Goal: Task Accomplishment & Management: Complete application form

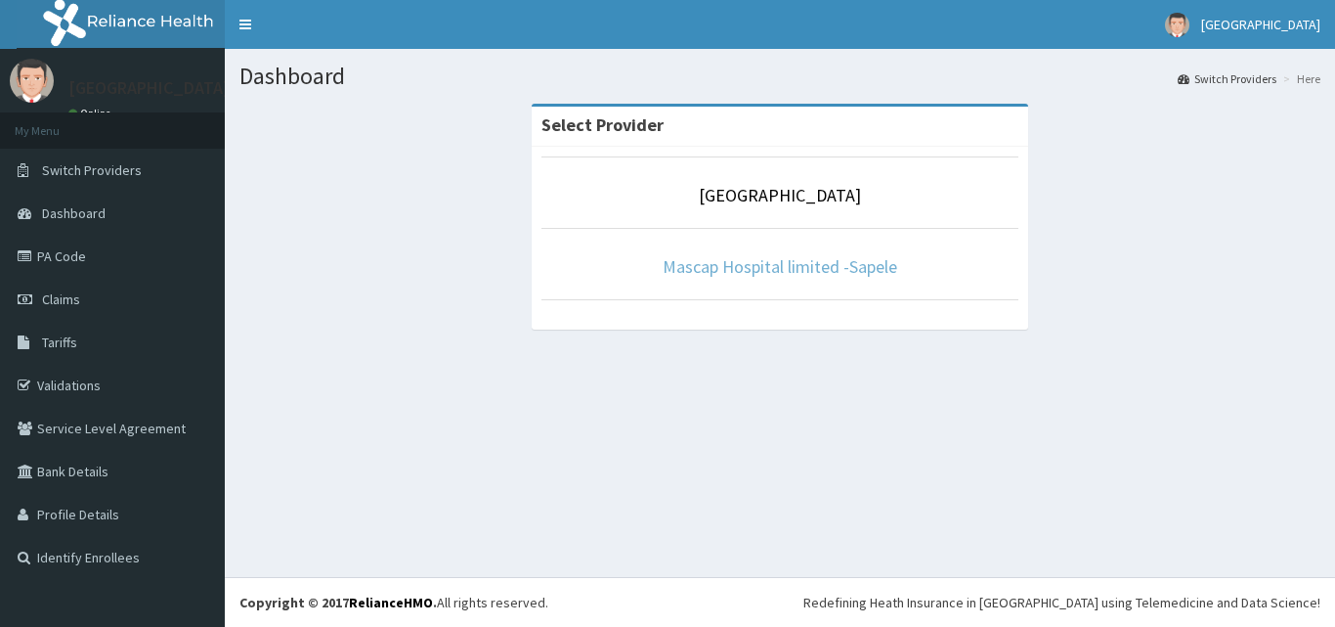
click at [782, 259] on link "Mascap Hospital limited -Sapele" at bounding box center [780, 266] width 235 height 22
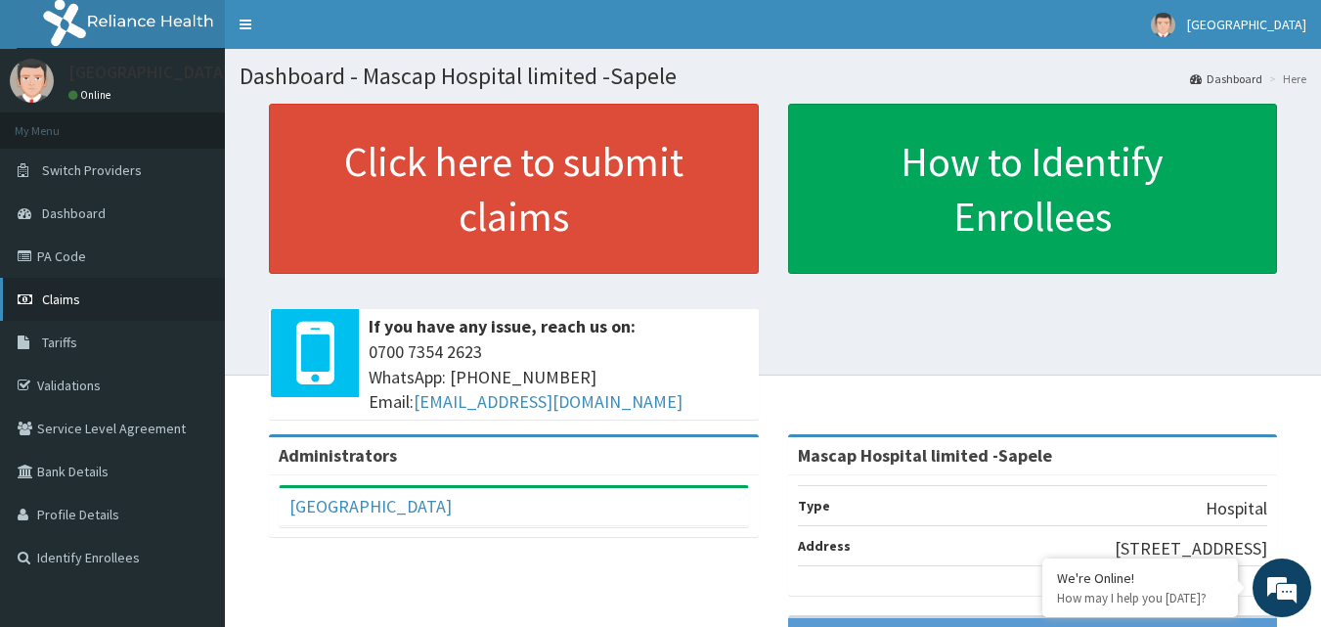
click at [90, 308] on link "Claims" at bounding box center [112, 299] width 225 height 43
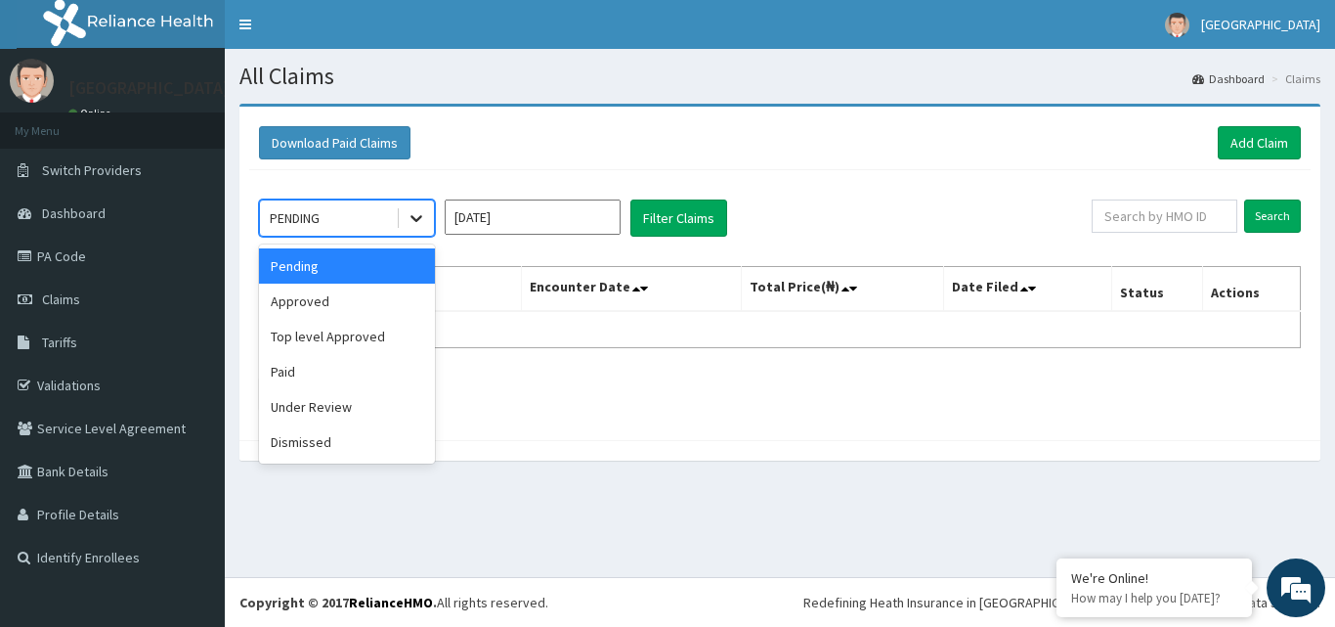
click at [409, 217] on icon at bounding box center [417, 218] width 20 height 20
click at [343, 303] on div "Approved" at bounding box center [347, 301] width 176 height 35
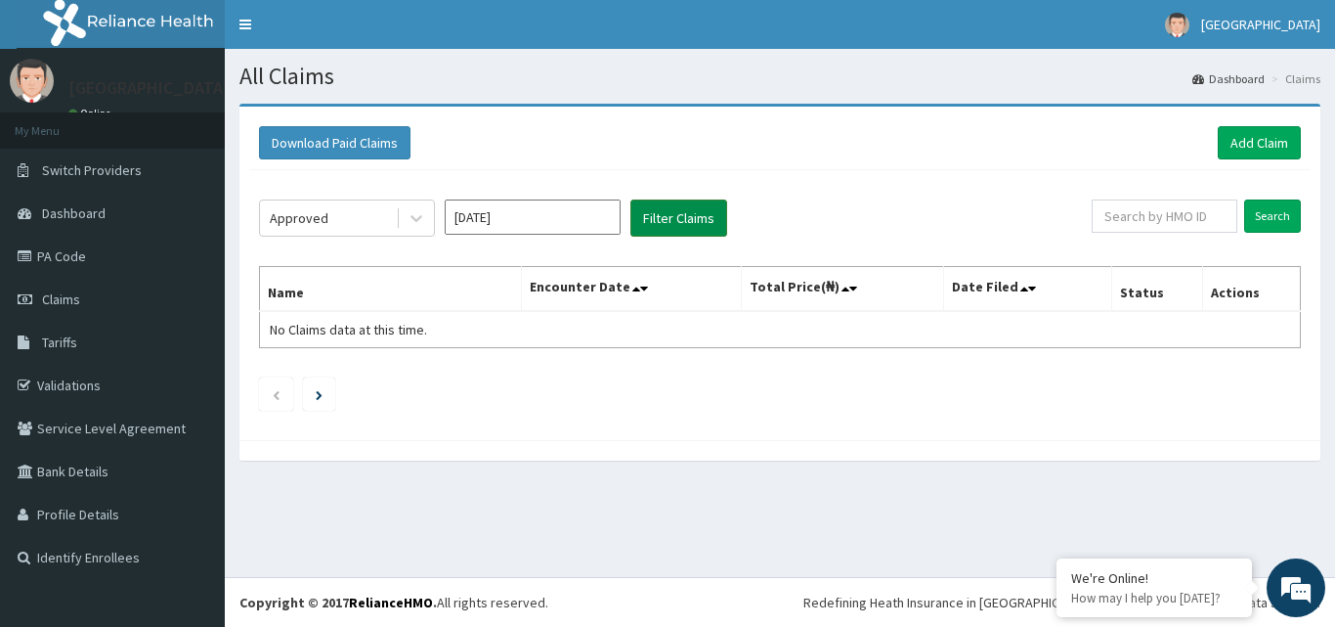
click at [682, 219] on button "Filter Claims" at bounding box center [679, 217] width 97 height 37
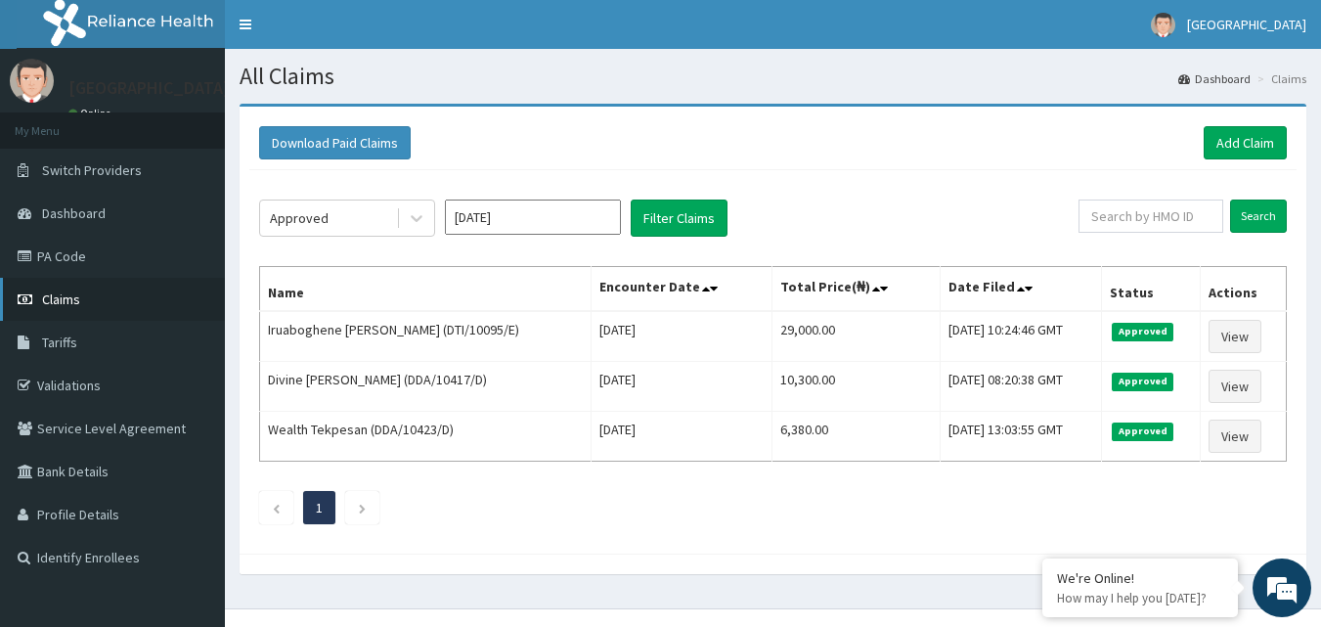
click at [79, 294] on span "Claims" at bounding box center [61, 299] width 38 height 18
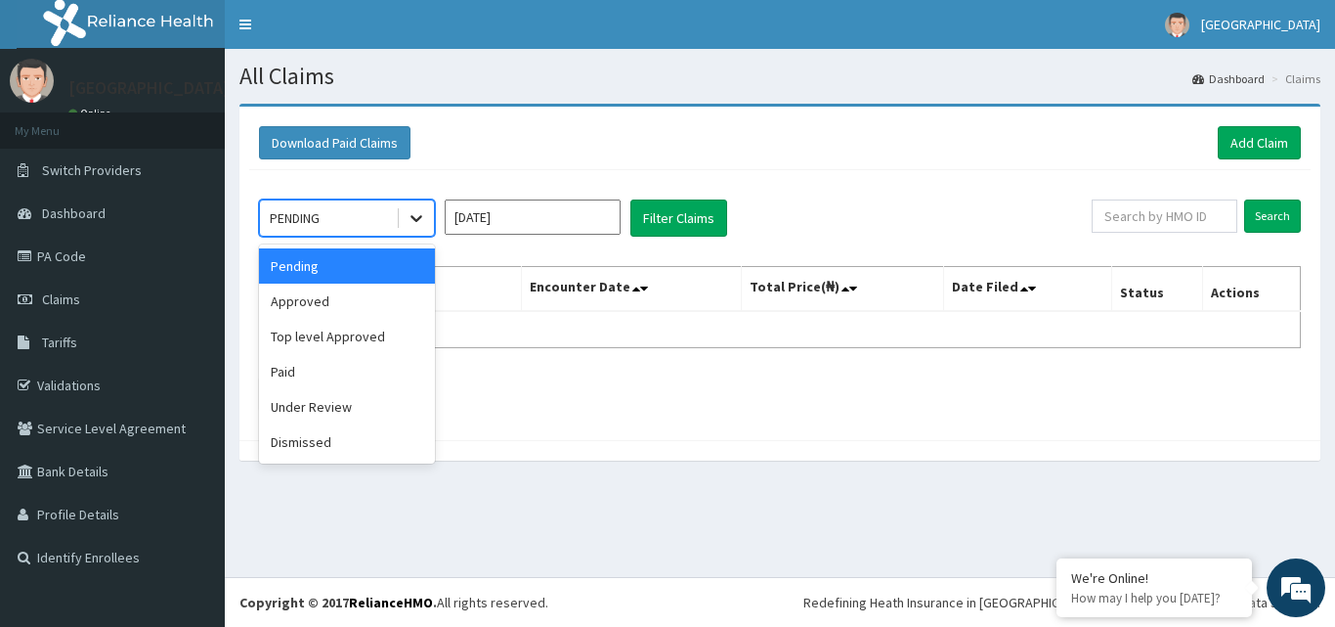
click at [415, 218] on icon at bounding box center [417, 218] width 20 height 20
click at [349, 303] on div "Approved" at bounding box center [347, 301] width 176 height 35
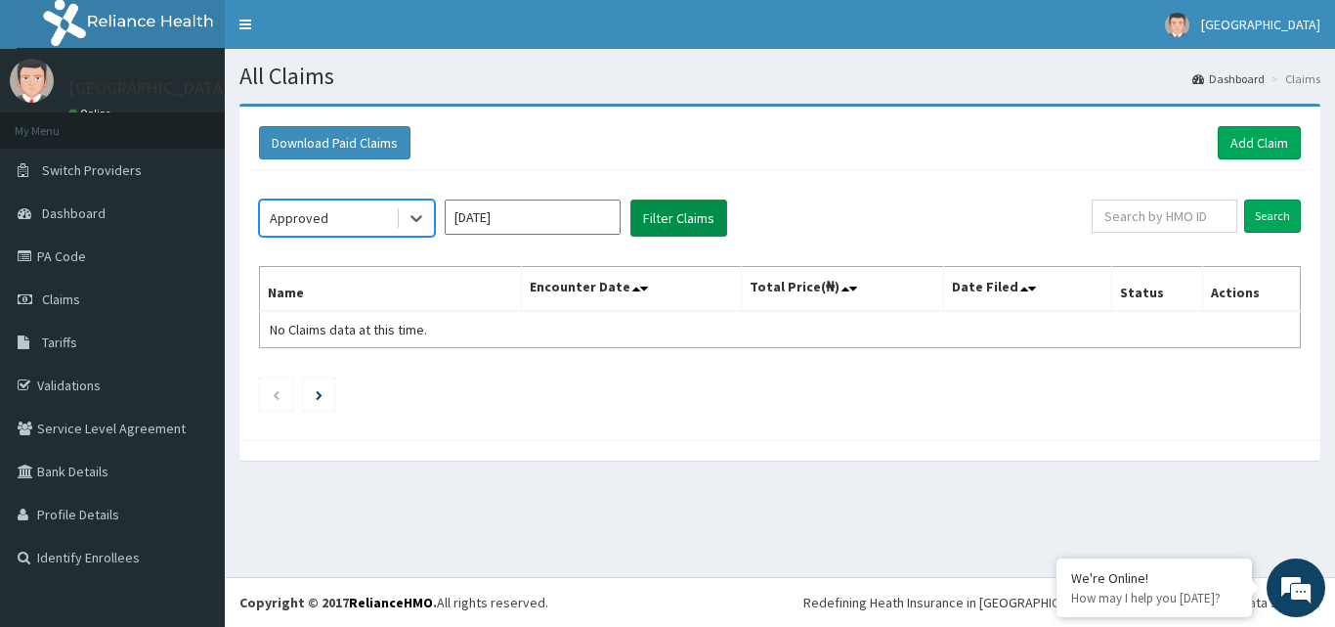
click at [693, 219] on button "Filter Claims" at bounding box center [679, 217] width 97 height 37
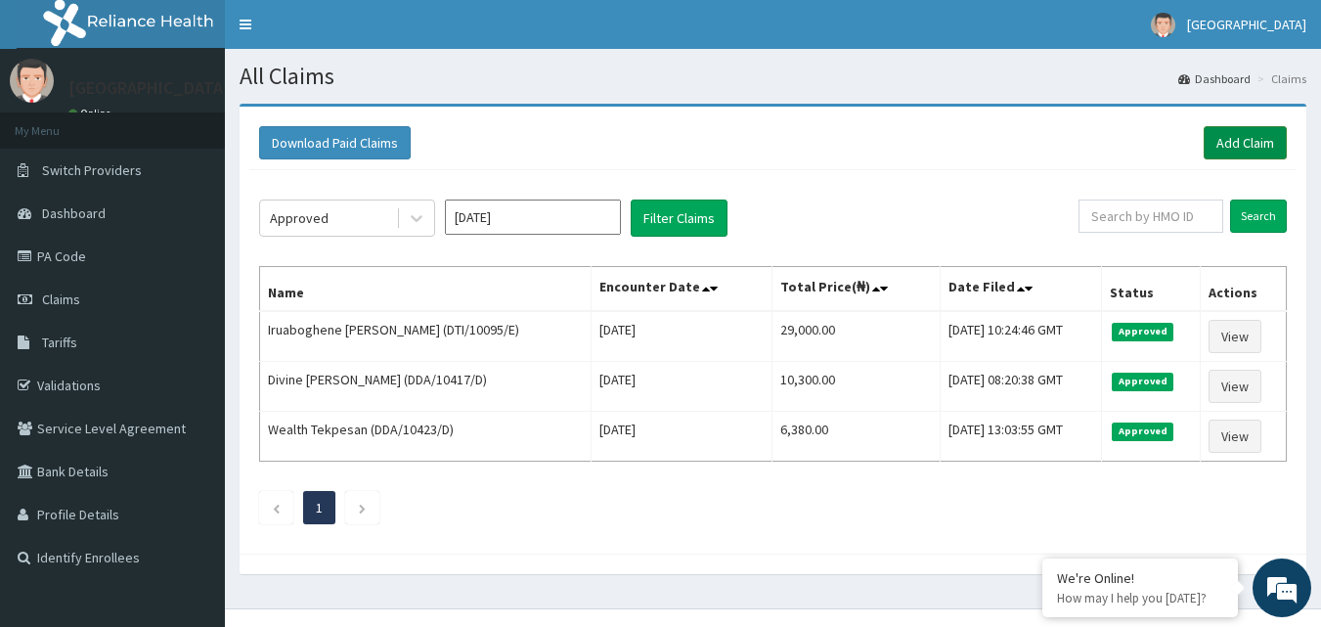
click at [1225, 136] on link "Add Claim" at bounding box center [1244, 142] width 83 height 33
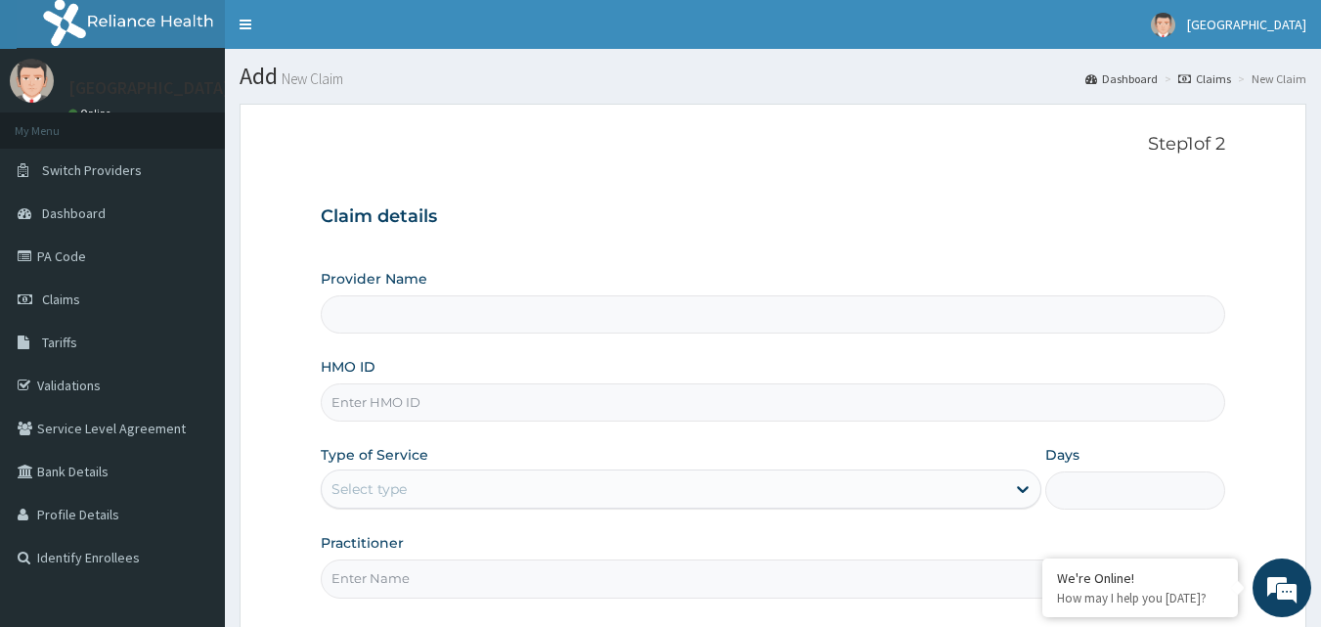
type input "Mascap Hospital limited -Sapele"
click at [423, 395] on input "HMO ID" at bounding box center [773, 402] width 905 height 38
type input "DTI/10121/B"
